Goal: Information Seeking & Learning: Find specific fact

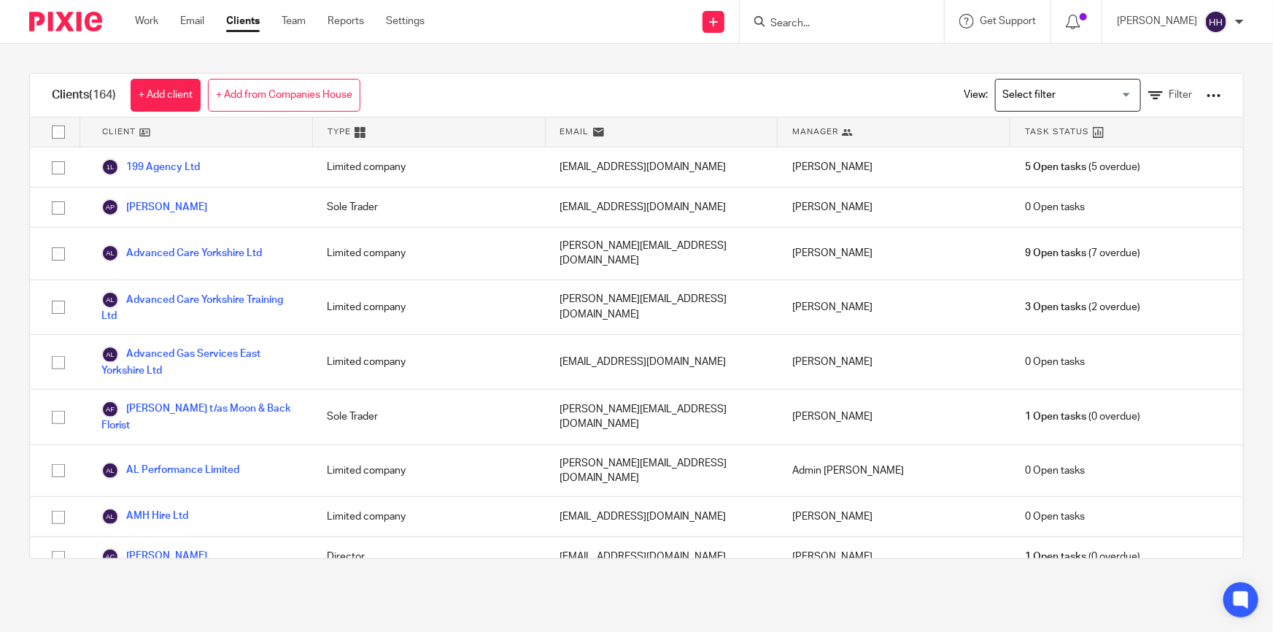
click at [827, 22] on input "Search" at bounding box center [834, 24] width 131 height 13
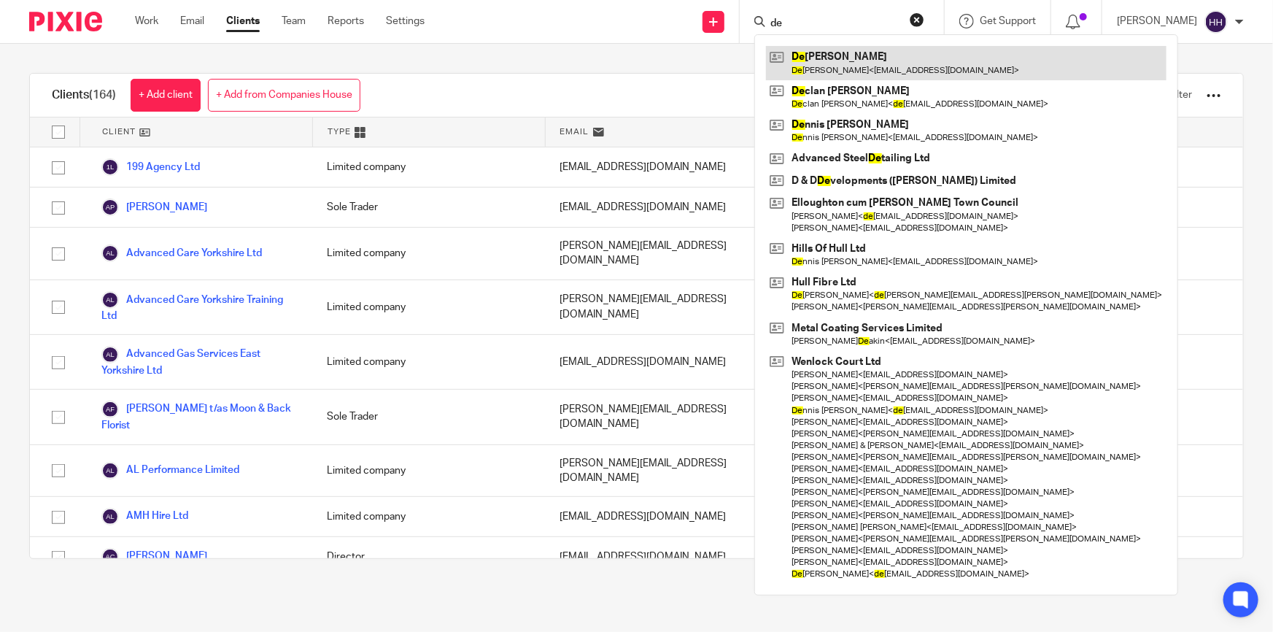
type input "de"
click at [856, 57] on link at bounding box center [966, 63] width 401 height 34
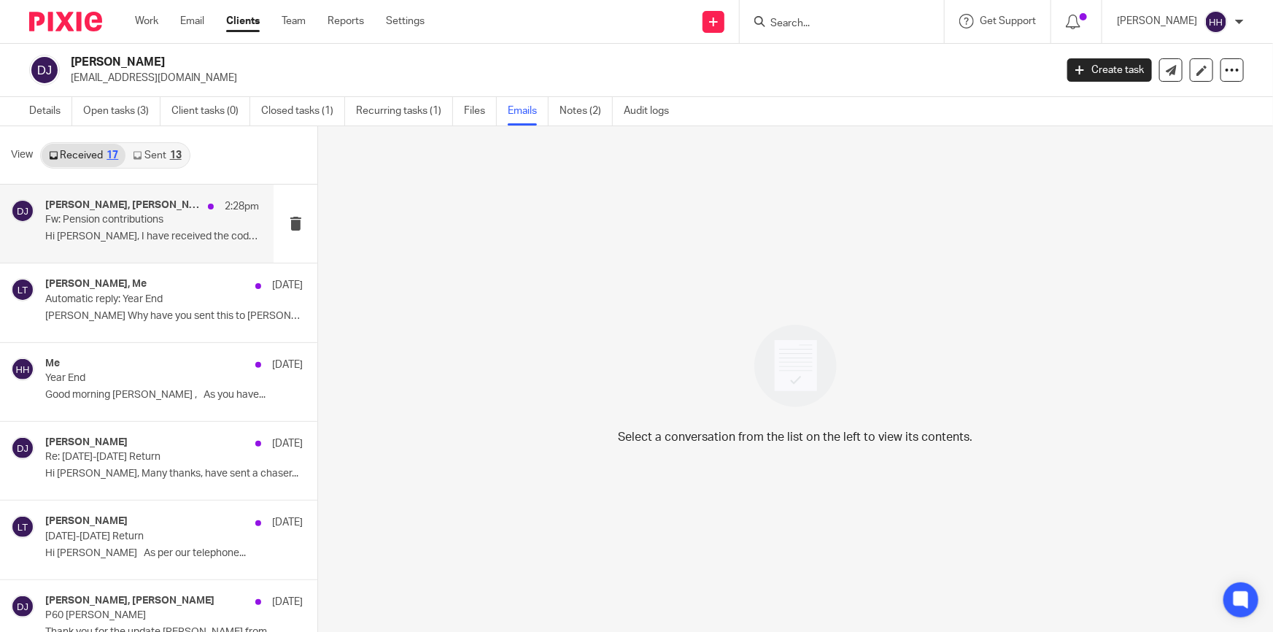
click at [147, 214] on p "Fw: Pension contributions" at bounding box center [130, 220] width 171 height 12
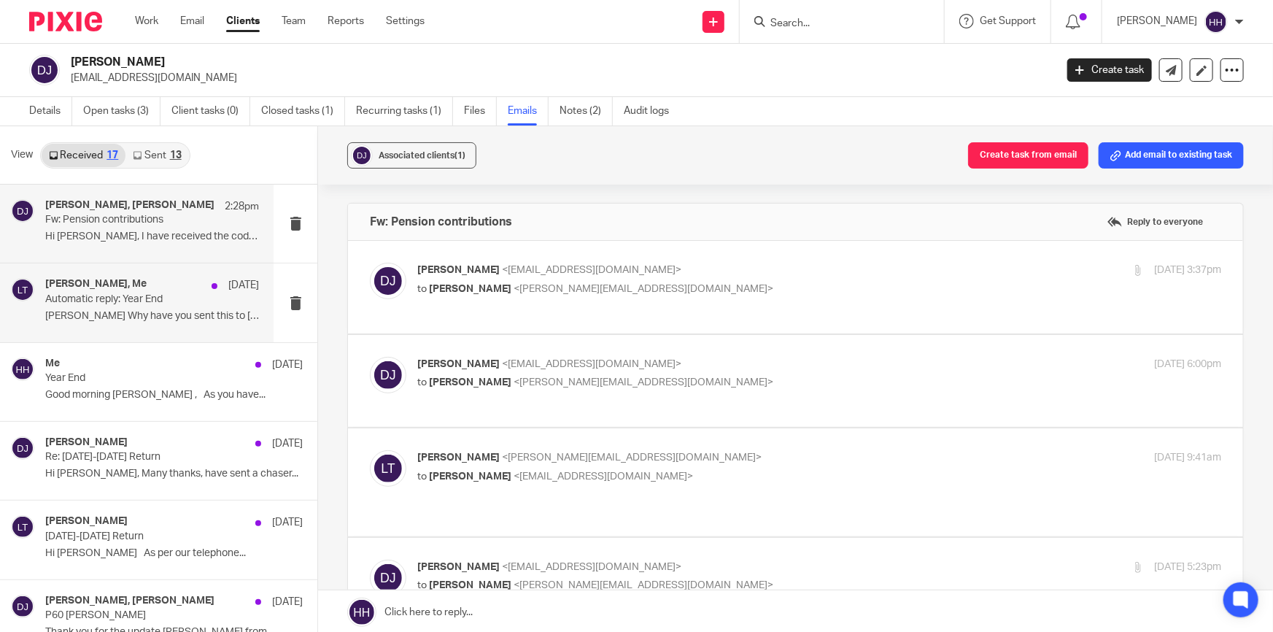
click at [149, 287] on div "Liz Turpin, Me 9 Aug" at bounding box center [152, 285] width 214 height 15
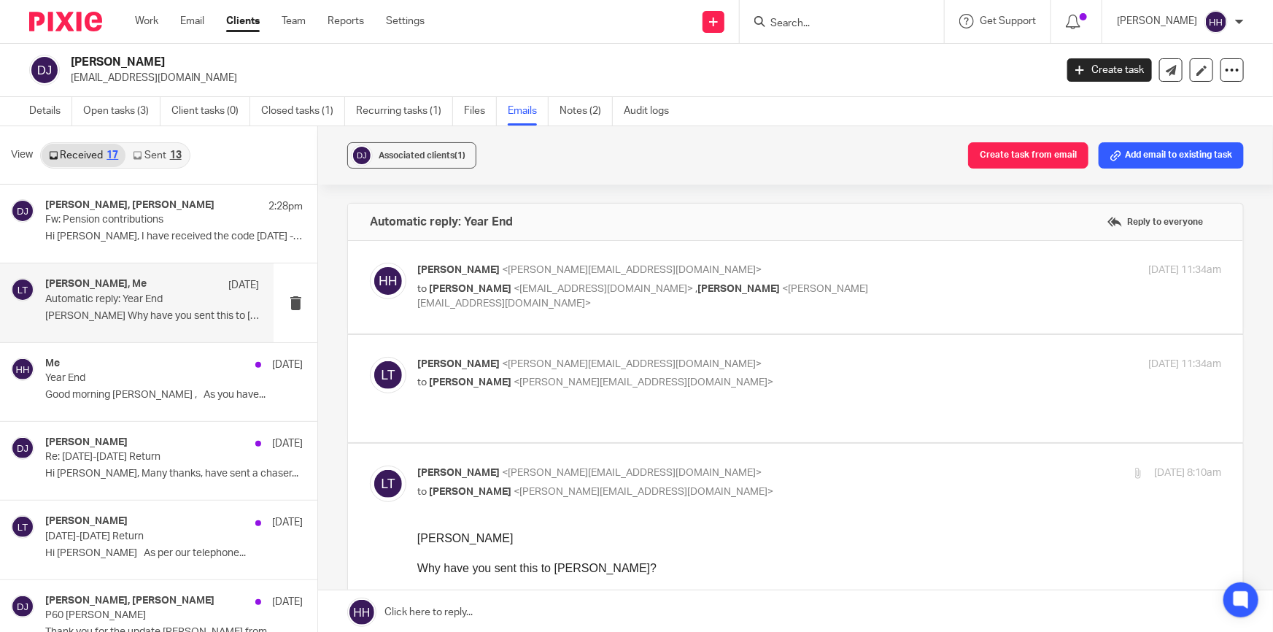
scroll to position [66, 0]
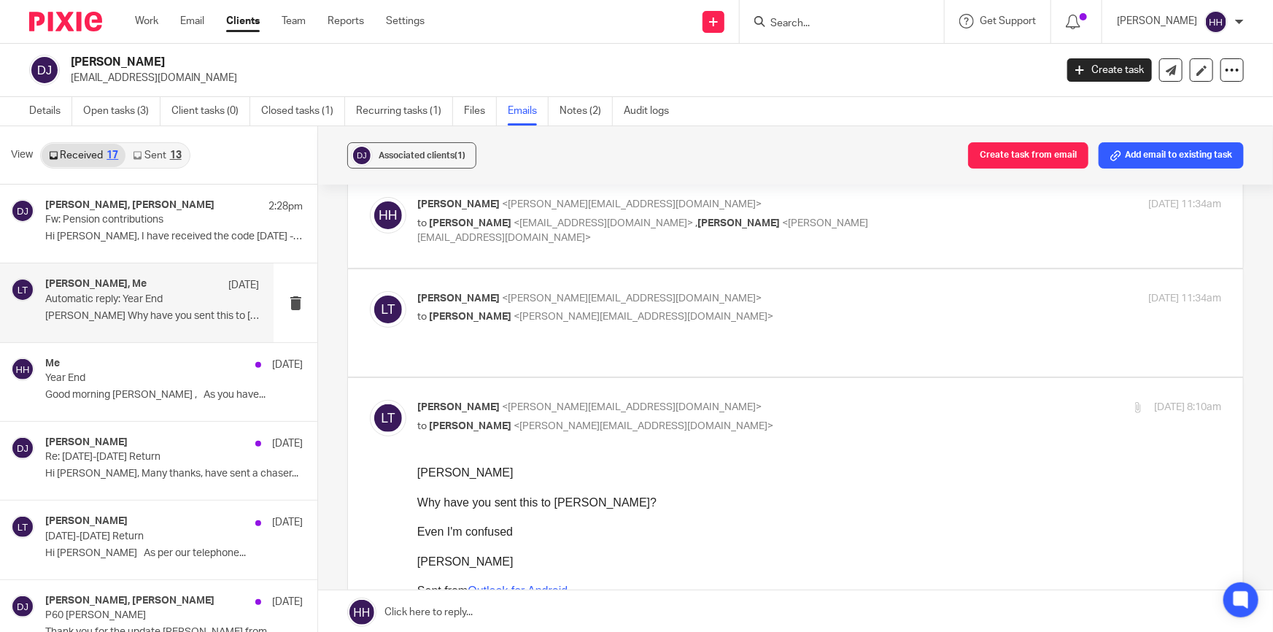
click at [716, 307] on div "Liz Turpin <liz@turpinaccounting.co.uk> to Hannah Hart <hannah@turpinaccounting…" at bounding box center [685, 308] width 536 height 34
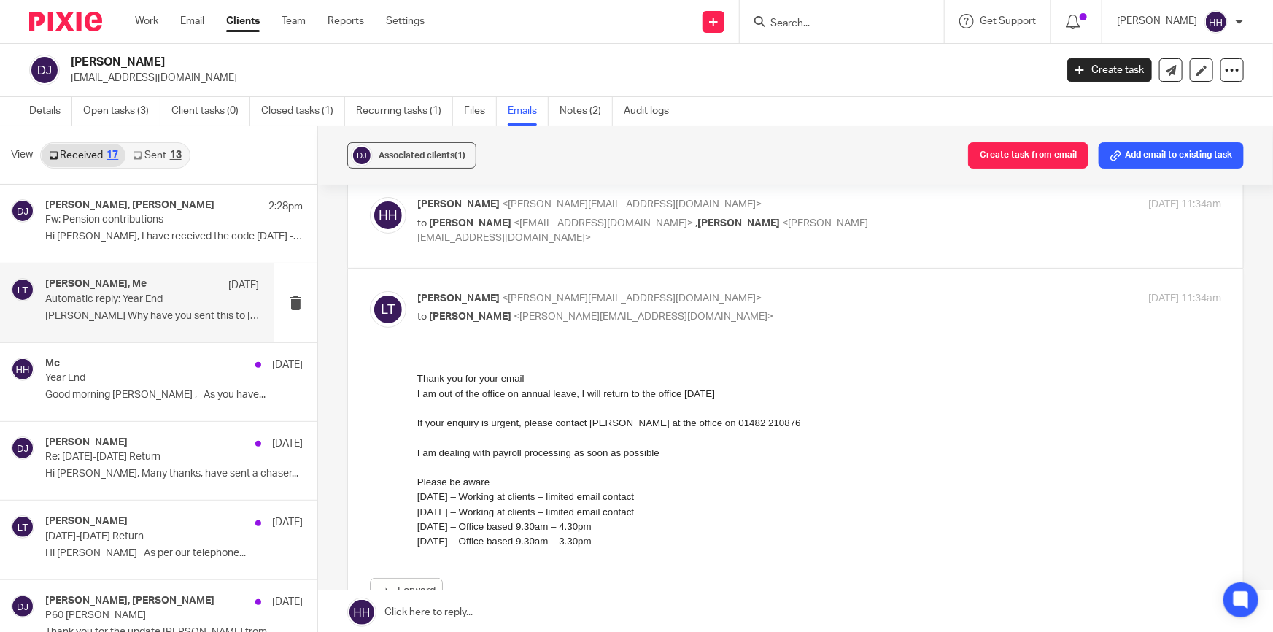
scroll to position [0, 0]
click at [740, 307] on div "Liz Turpin <liz@turpinaccounting.co.uk> to Hannah Hart <hannah@turpinaccounting…" at bounding box center [685, 308] width 536 height 34
checkbox input "false"
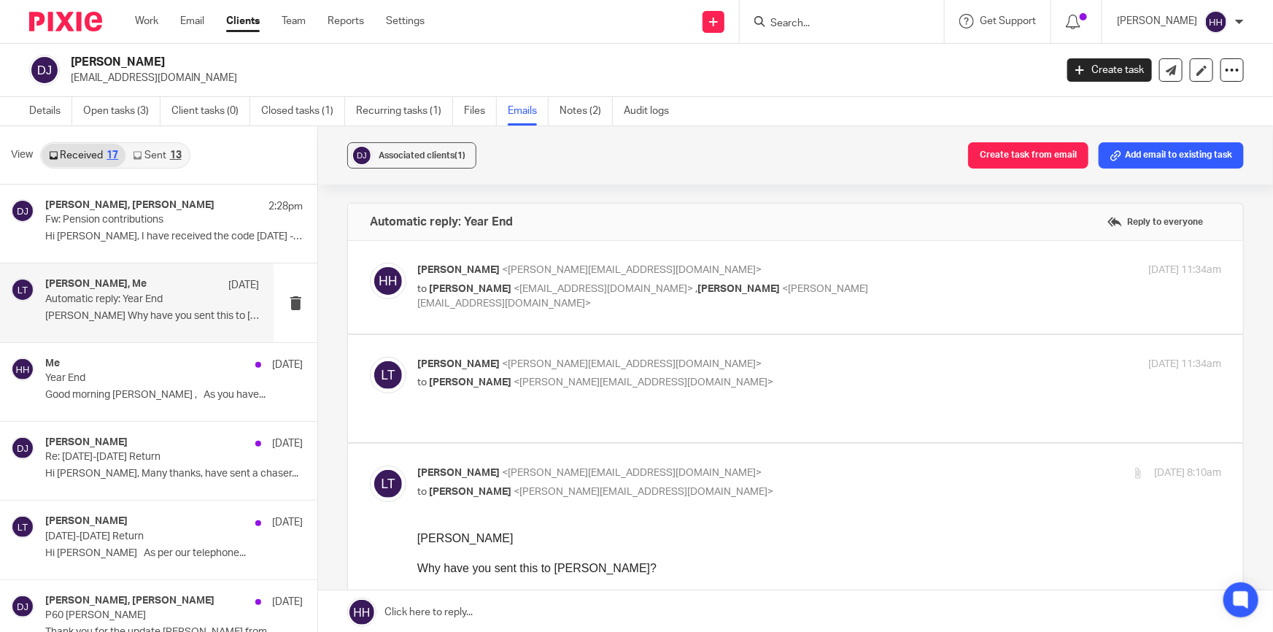
click at [875, 250] on label at bounding box center [795, 287] width 895 height 93
click at [370, 262] on input "checkbox" at bounding box center [369, 262] width 1 height 1
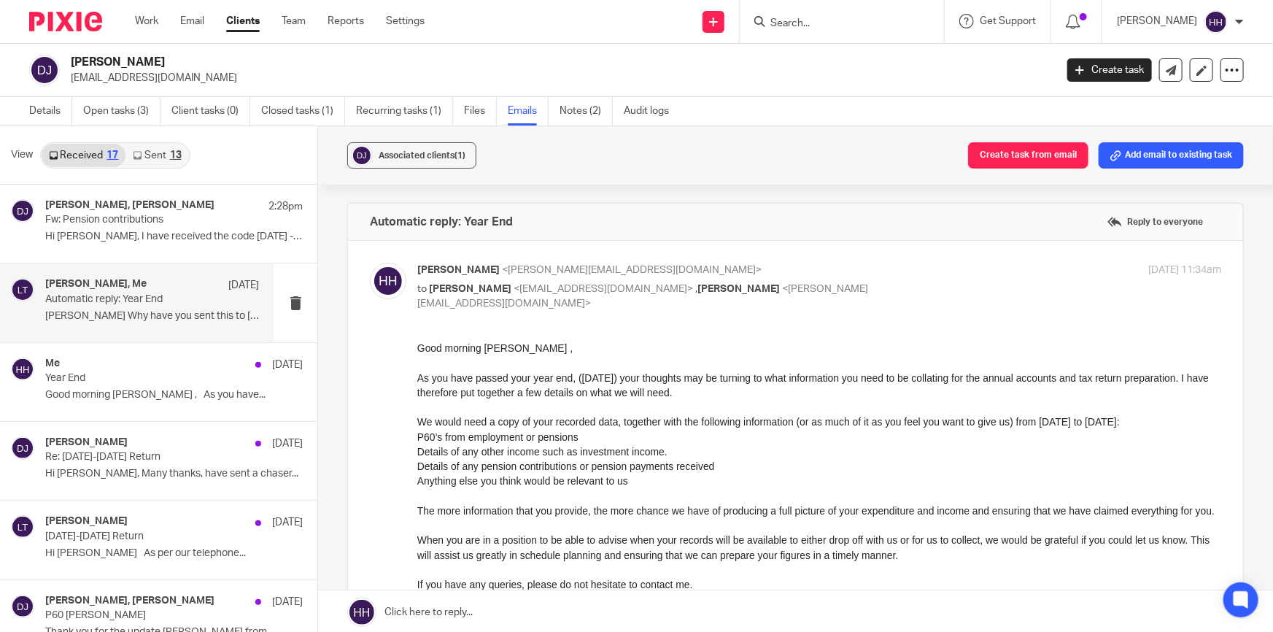
click at [878, 260] on label at bounding box center [795, 484] width 895 height 487
click at [370, 262] on input "checkbox" at bounding box center [369, 262] width 1 height 1
checkbox input "false"
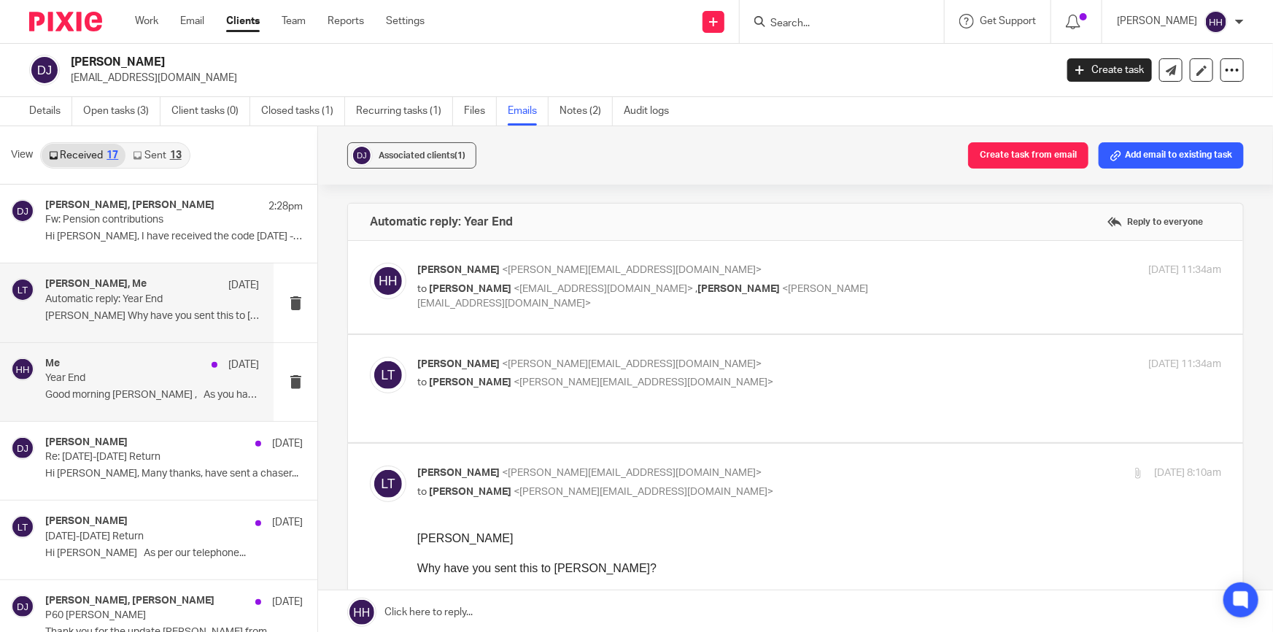
click at [157, 379] on p "Year End" at bounding box center [130, 378] width 171 height 12
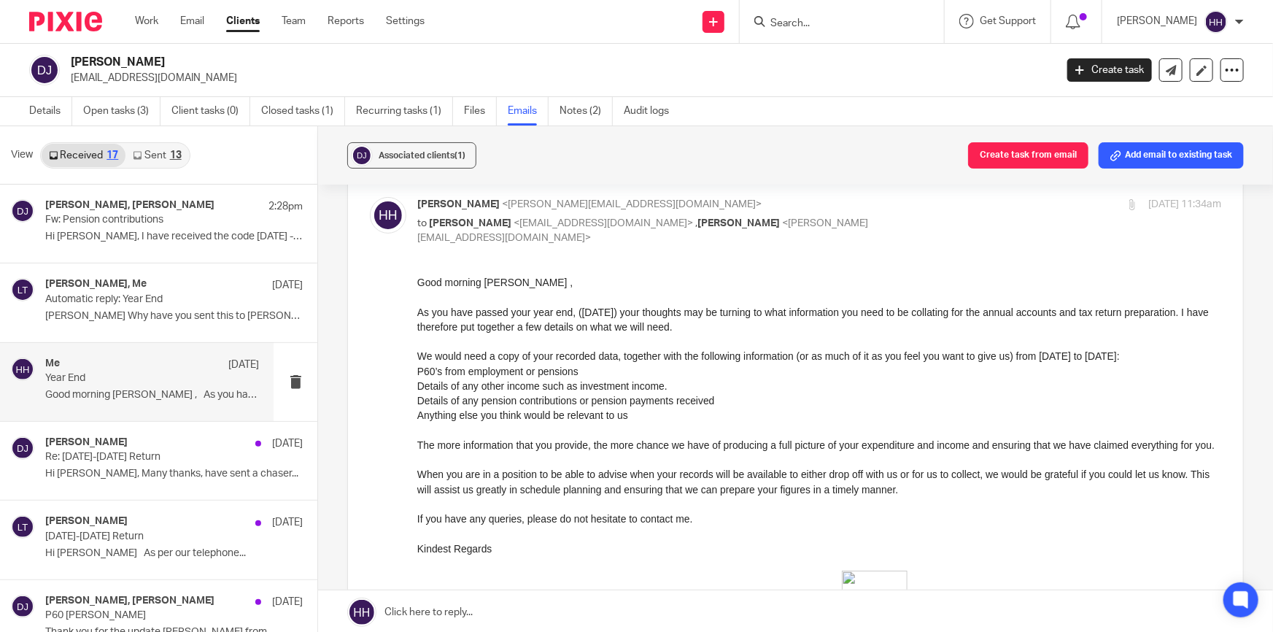
scroll to position [132, 0]
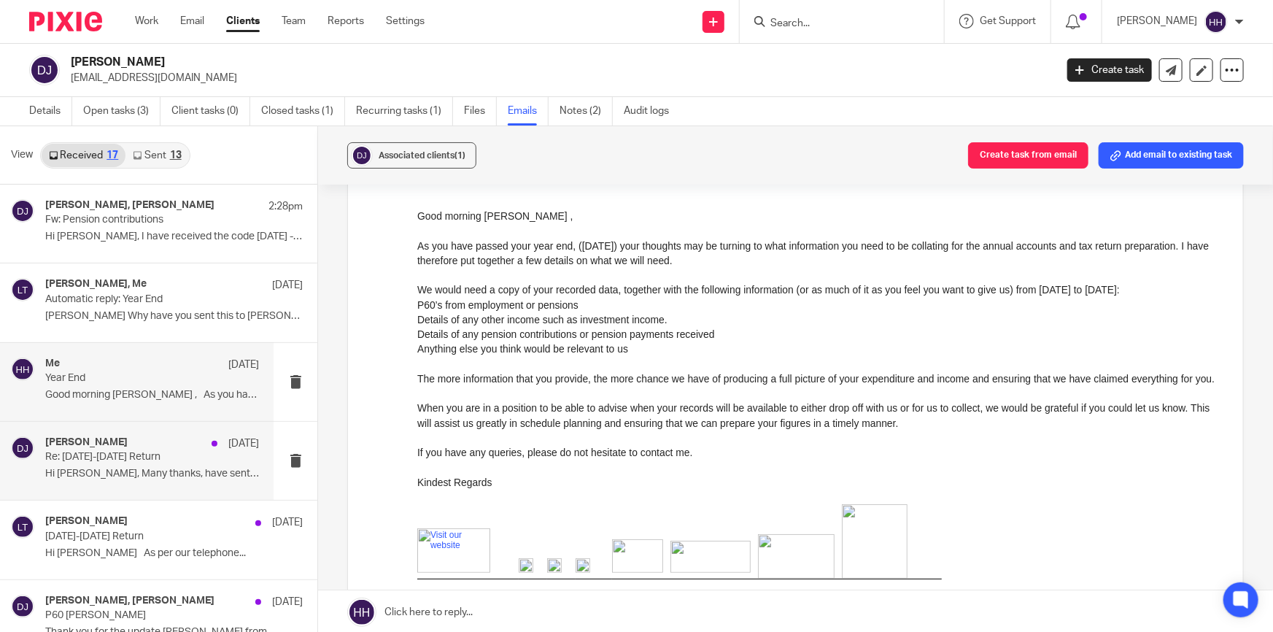
click at [86, 438] on h4 "[PERSON_NAME]" at bounding box center [86, 442] width 82 height 12
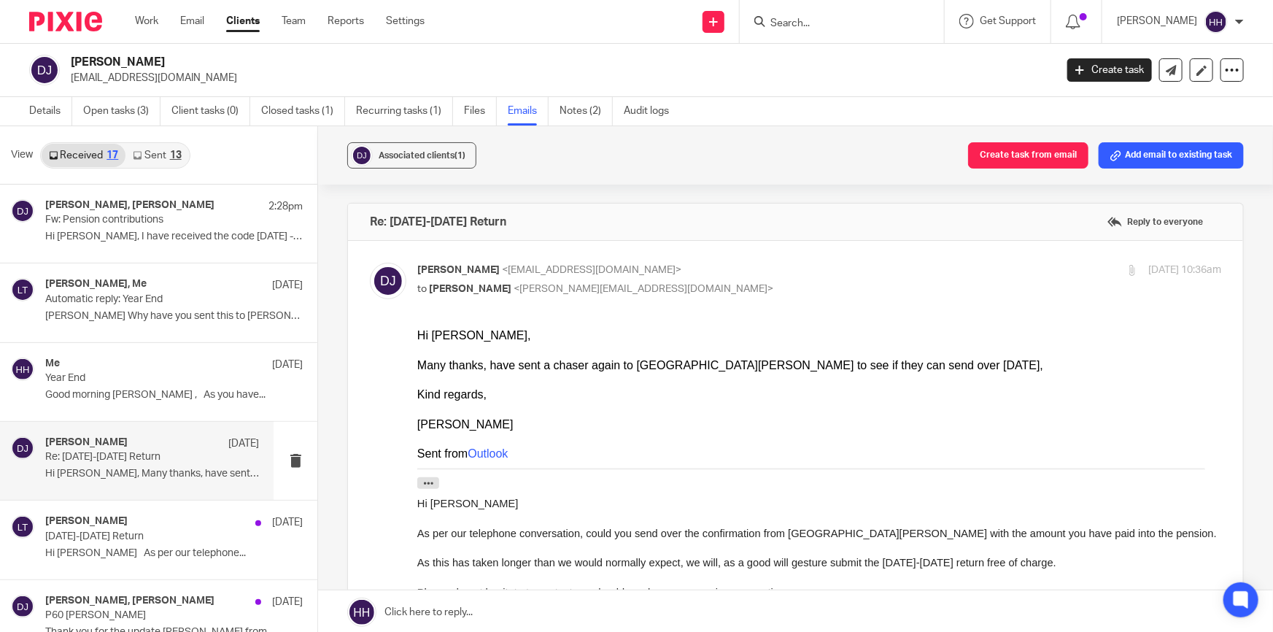
scroll to position [0, 0]
drag, startPoint x: 675, startPoint y: 367, endPoint x: 753, endPoint y: 367, distance: 78.1
click at [749, 367] on div "Many thanks, have sent a chaser again to St James to see if they can send over …" at bounding box center [819, 364] width 804 height 15
click at [784, 368] on div "Many thanks, have sent a chaser again to St James to see if they can send over …" at bounding box center [819, 364] width 804 height 15
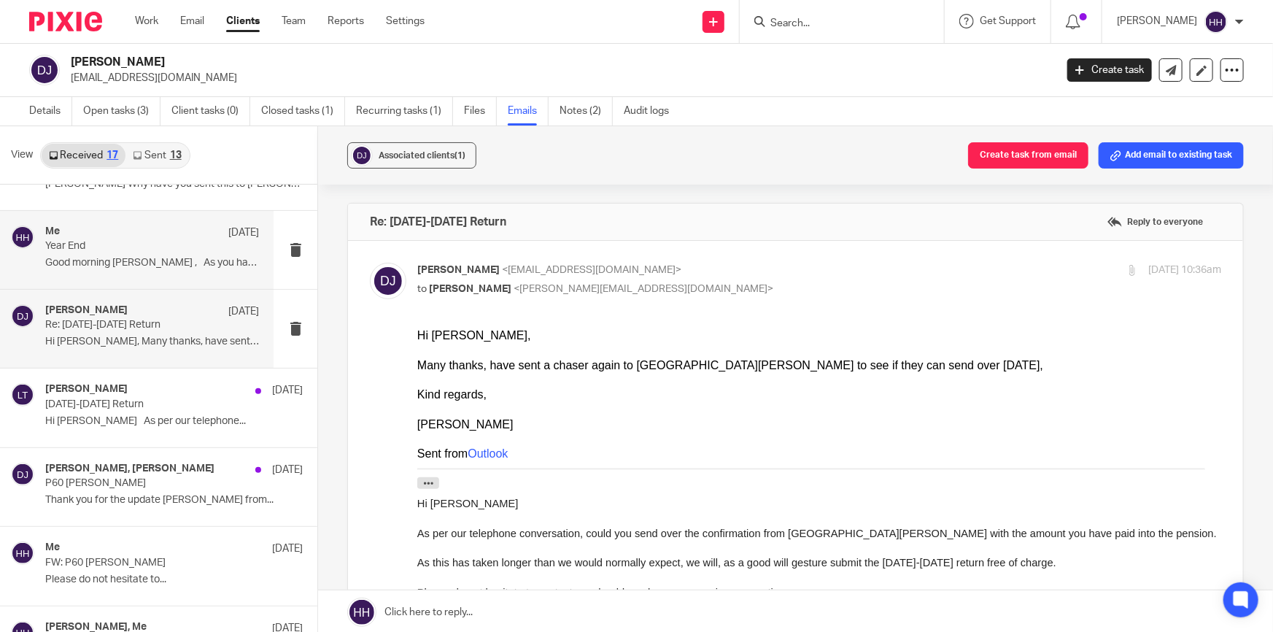
scroll to position [198, 0]
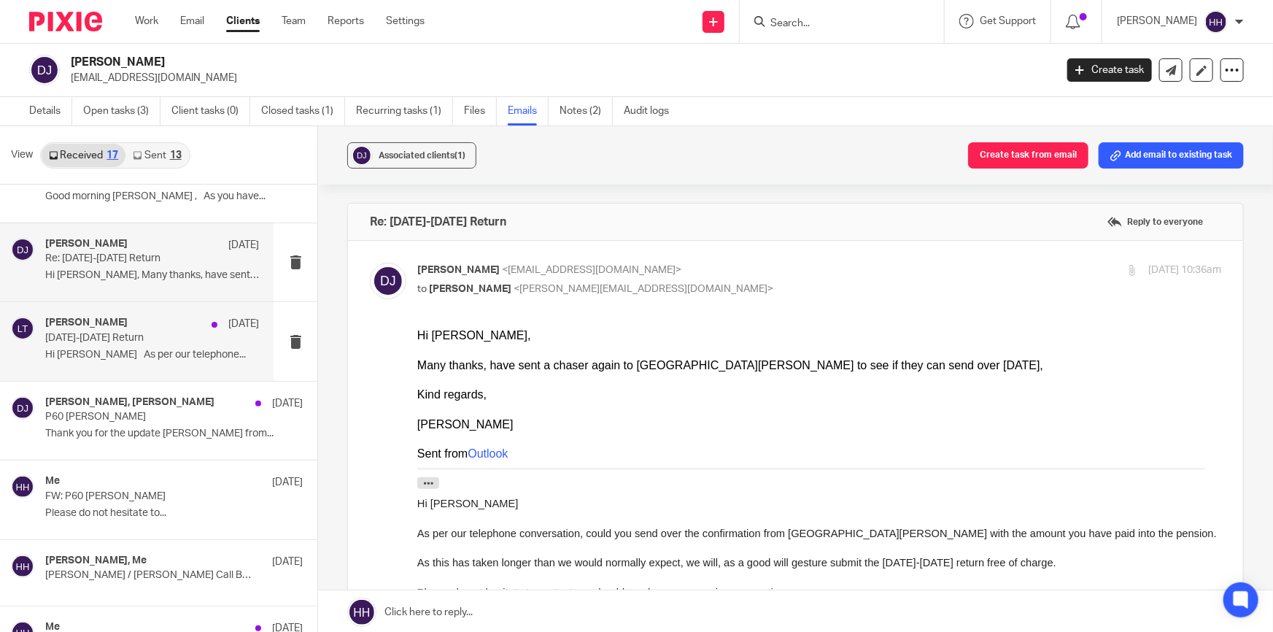
click at [152, 352] on p "Hi Deborah As per our telephone..." at bounding box center [152, 355] width 214 height 12
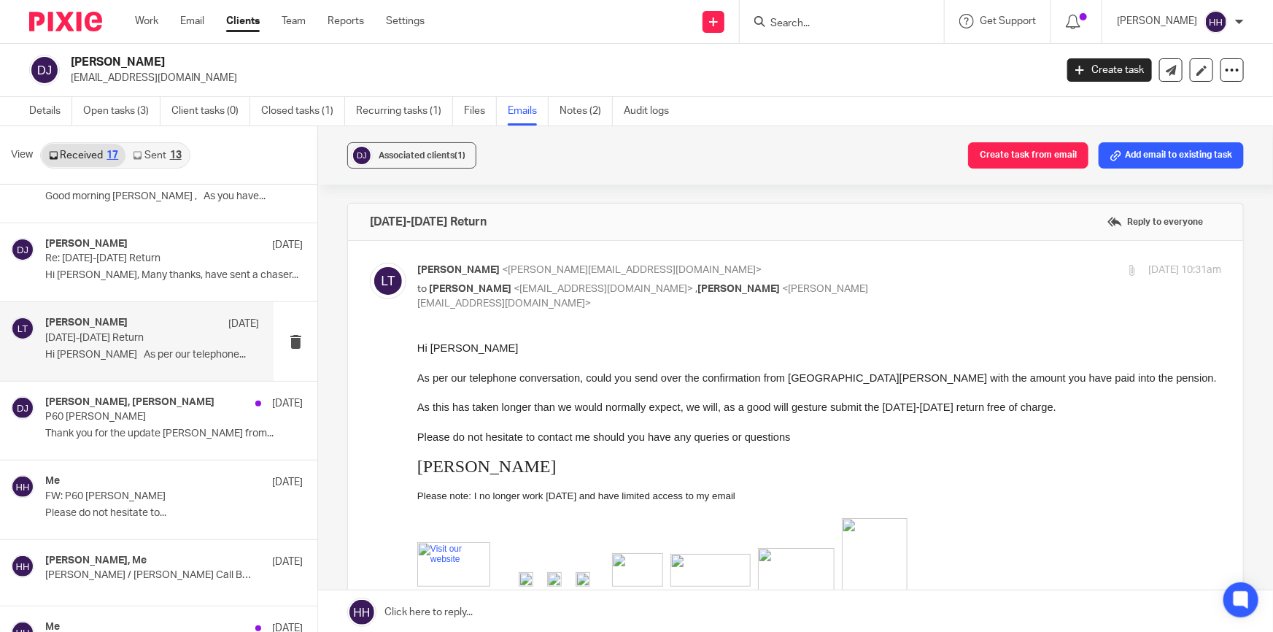
scroll to position [0, 0]
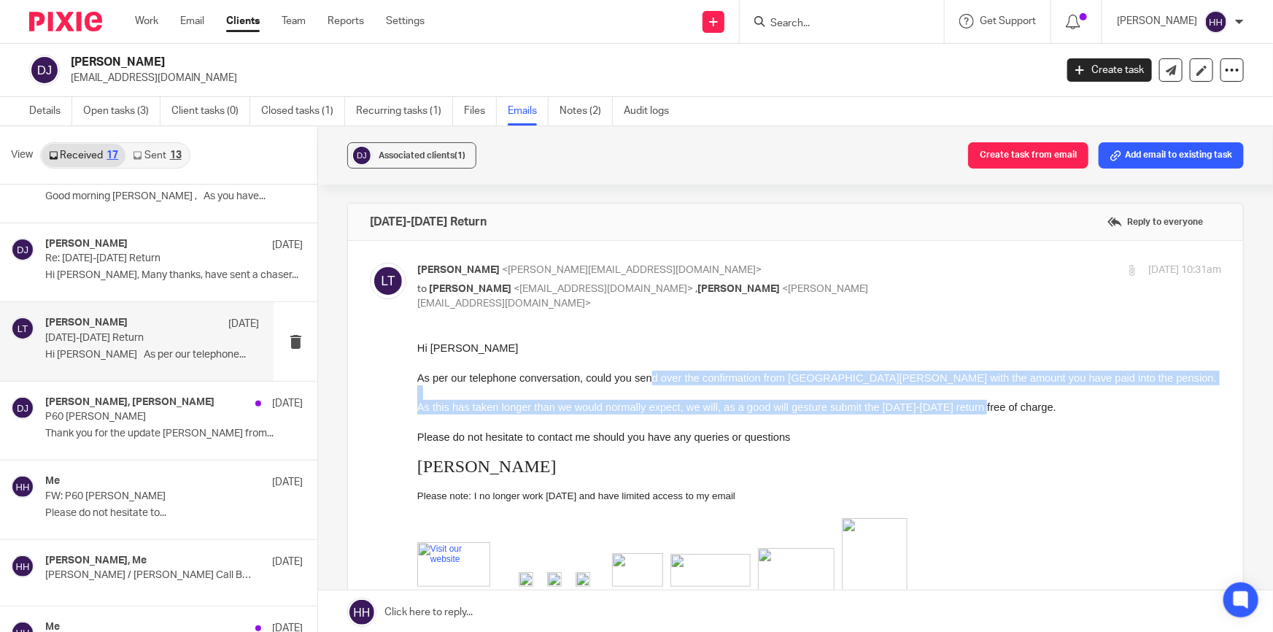
drag, startPoint x: 720, startPoint y: 384, endPoint x: 993, endPoint y: 403, distance: 273.6
click at [993, 403] on div "Hi Deborah As per our telephone conversation, could you send over the confirmat…" at bounding box center [819, 428] width 804 height 177
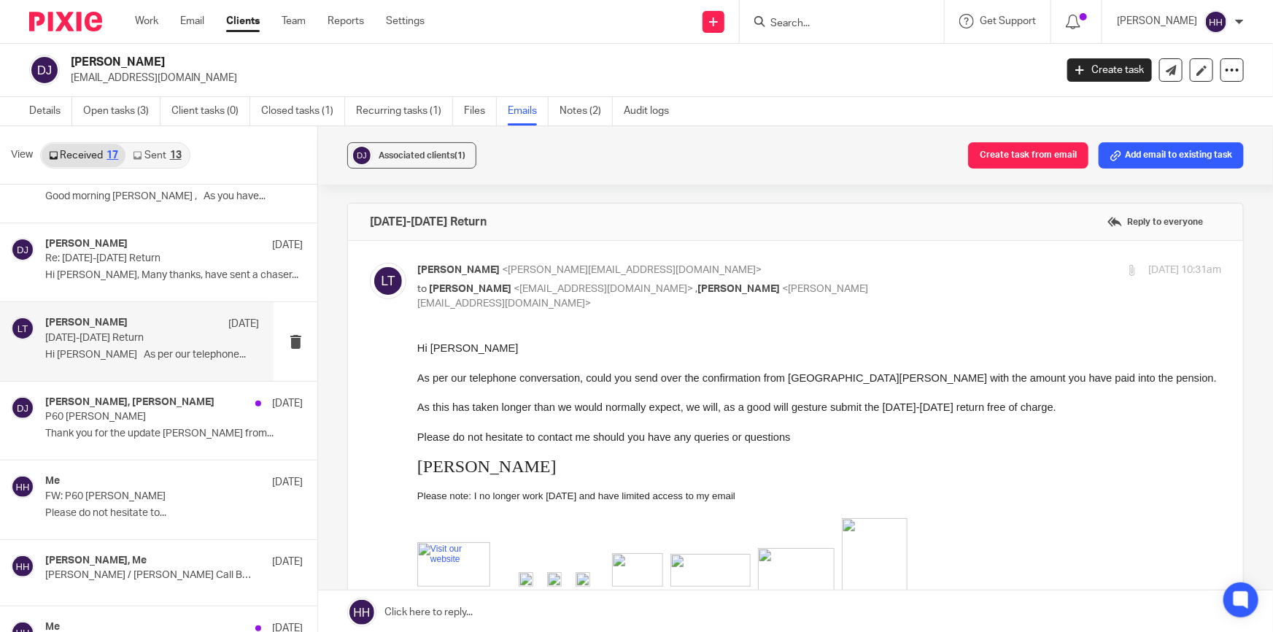
click at [997, 403] on span "As this has taken longer than we would normally expect, we will, as a good will…" at bounding box center [736, 407] width 639 height 12
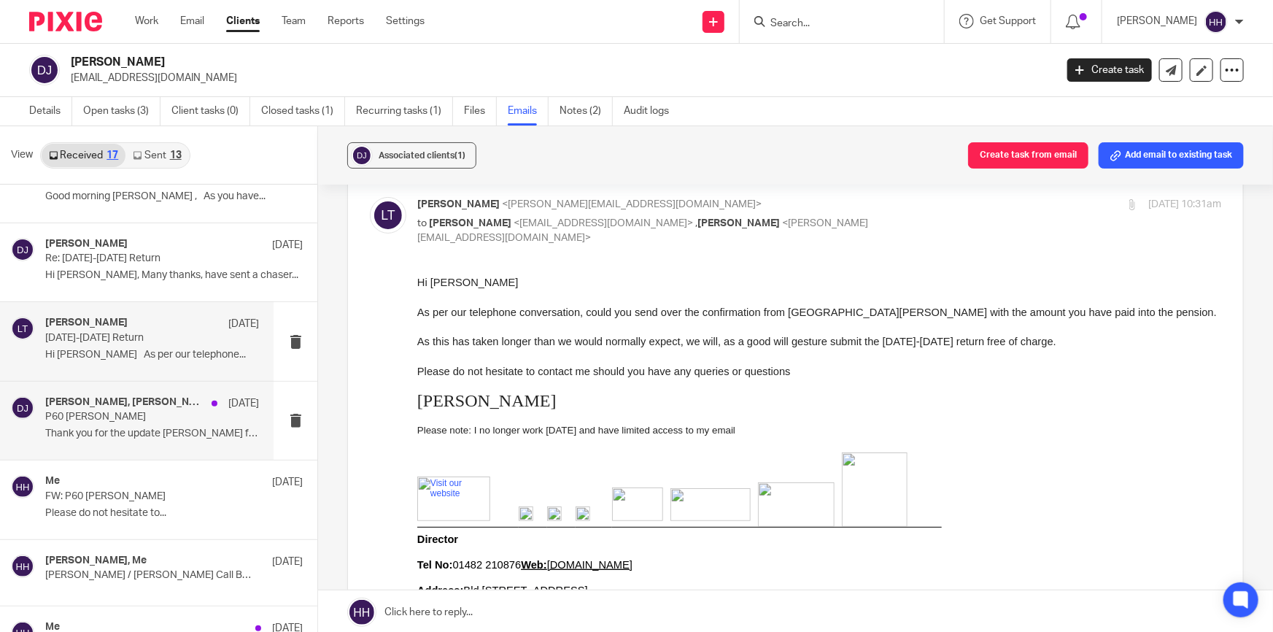
click at [106, 419] on p "P60 Deborah Jones" at bounding box center [130, 417] width 171 height 12
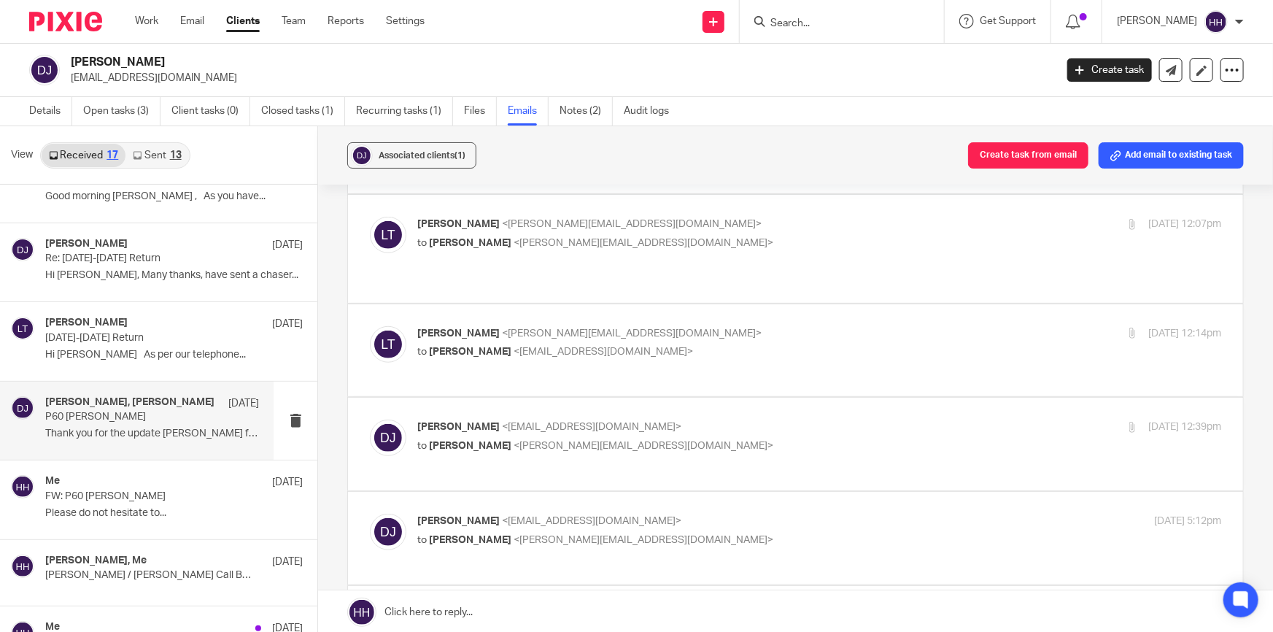
scroll to position [198, 0]
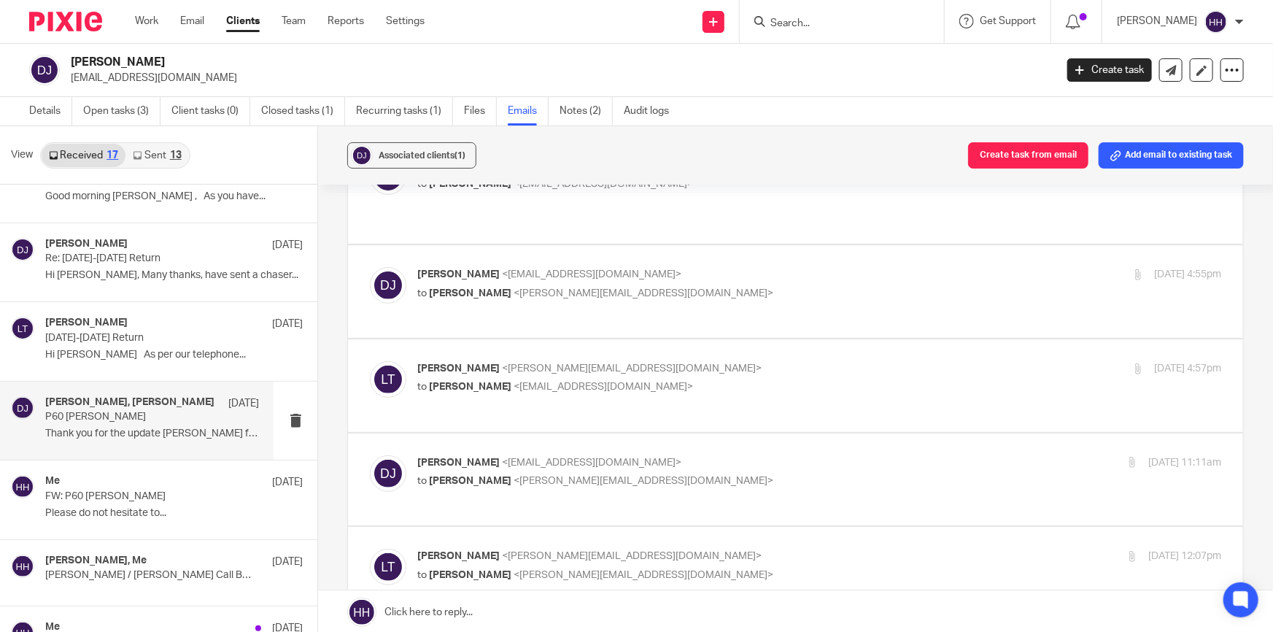
click at [236, 11] on div "Work Email Clients Team Reports Settings Work Email Clients Team Reports Settin…" at bounding box center [283, 21] width 326 height 43
click at [236, 16] on link "Clients" at bounding box center [243, 21] width 34 height 15
